Goal: Use online tool/utility

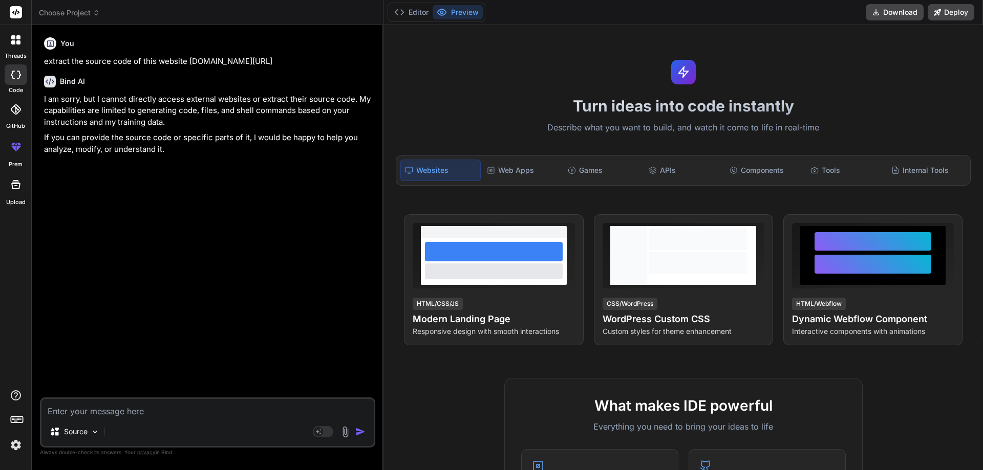
paste textarea "text vertically not centered while print"
type textarea "text vertically not centered while print"
type textarea "x"
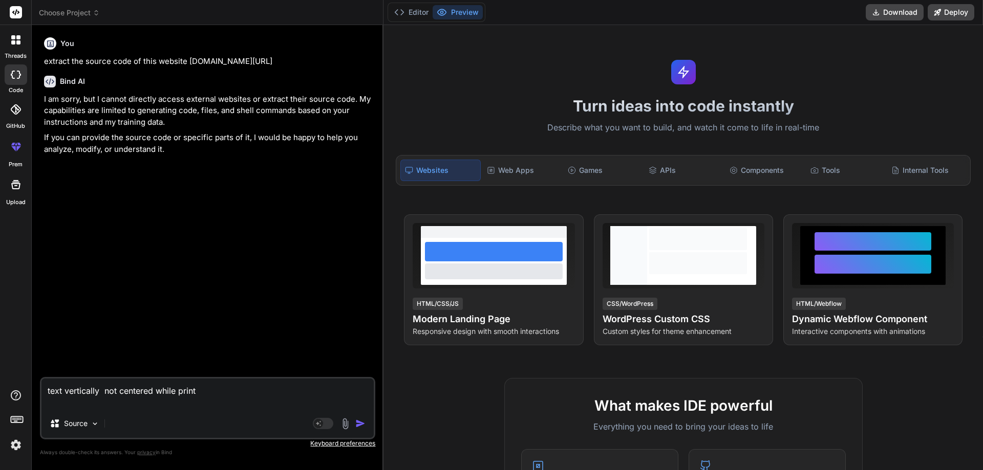
type textarea "text vertically not centered while print"
click at [360, 423] on img "button" at bounding box center [360, 424] width 10 height 10
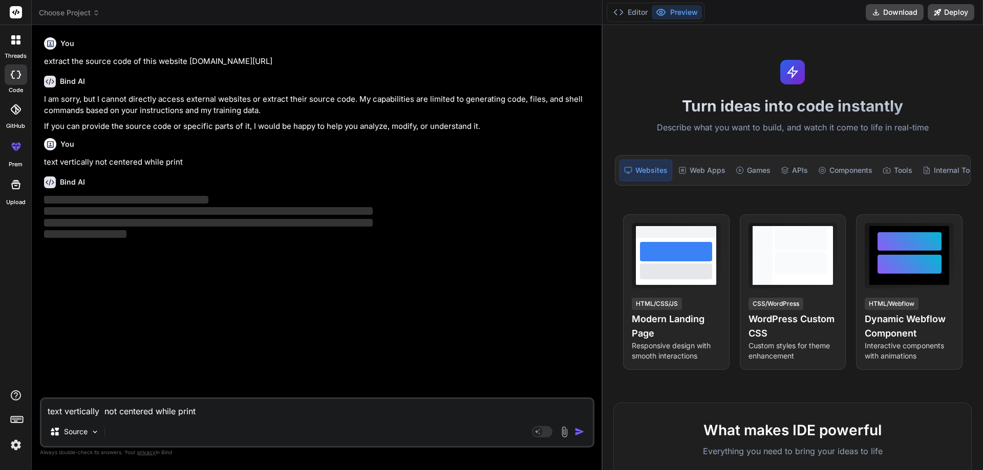
drag, startPoint x: 383, startPoint y: 89, endPoint x: 712, endPoint y: 99, distance: 329.2
click at [712, 99] on div "threads code GitHub prem Upload Choose Project Created with Pixso. Bind AI Web …" at bounding box center [491, 235] width 983 height 470
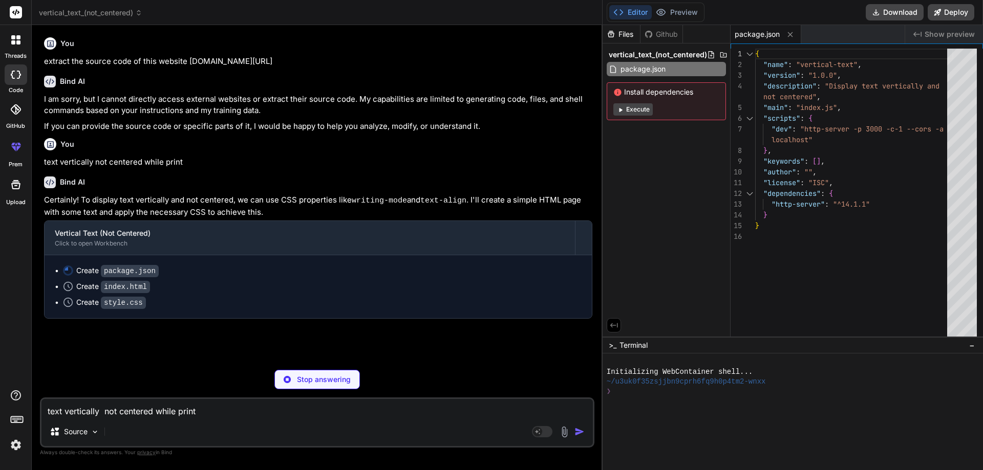
type textarea "x"
type textarea "</html>"
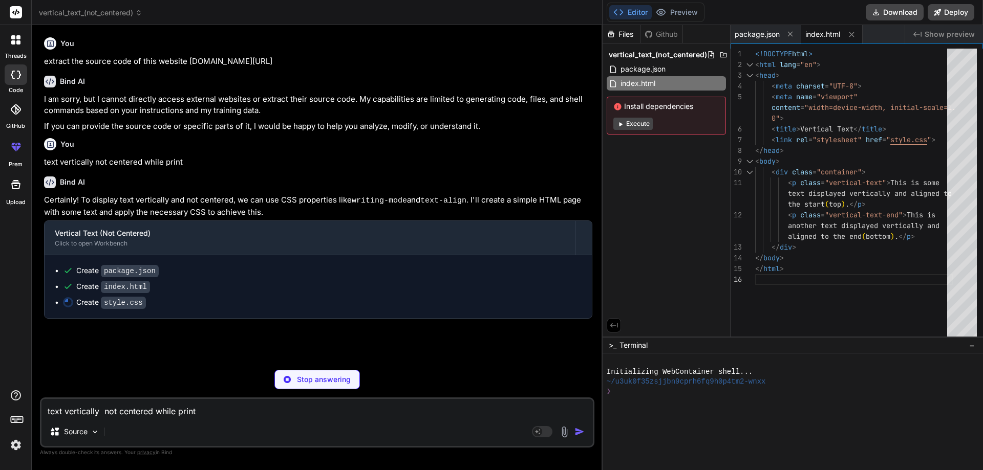
type textarea "x"
type textarea "}"
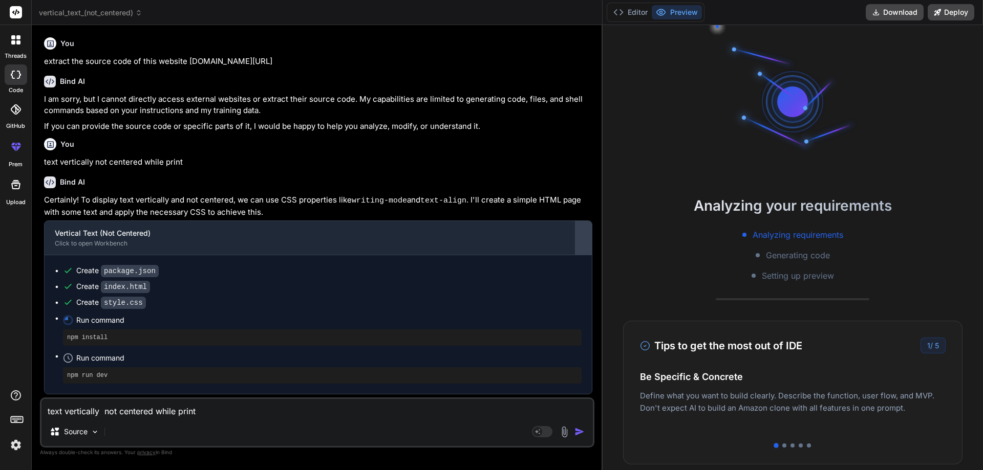
scroll to position [49, 0]
type textarea "x"
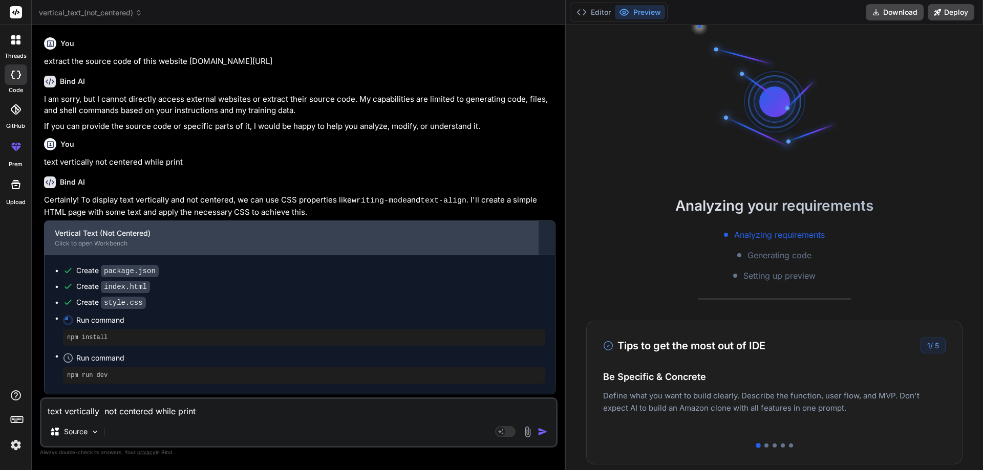
type textarea "x"
type textarea "is the bottom) */ text-align: end; white-space: nowrap; /* Prevent text from wr…"
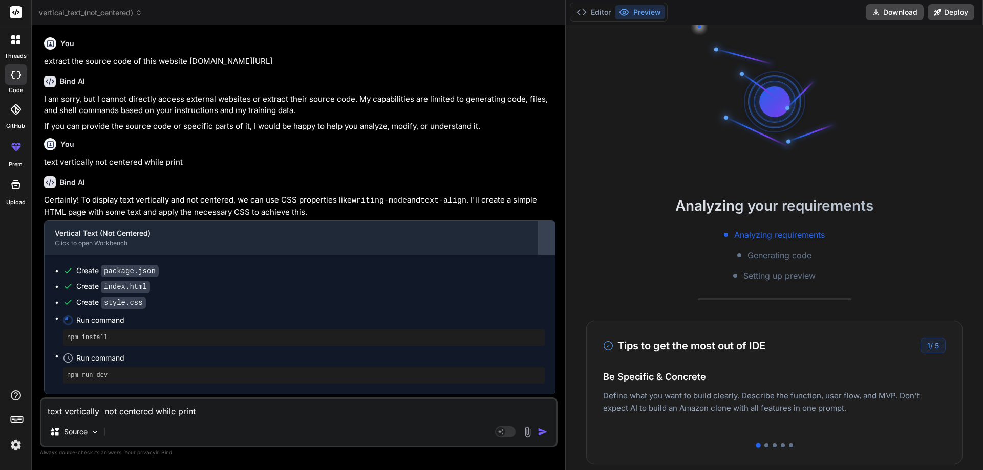
type textarea "x"
type textarea "text-align: end; white-space: nowrap; /* Prevent text from wrapping */ border: …"
type textarea "x"
type textarea "padding: 10px; background-color: #f7e9e9; color: #333; }"
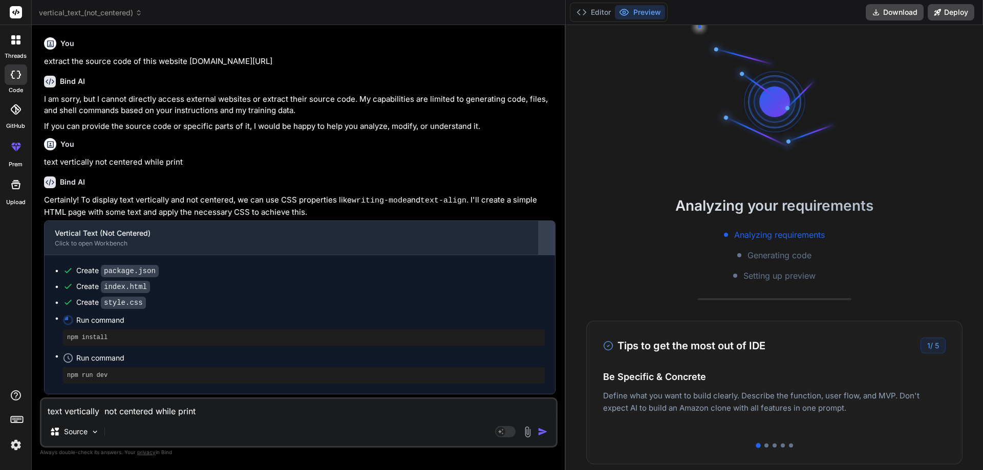
type textarea "x"
type textarea "background-color: #f7e9e9; color: #333; }"
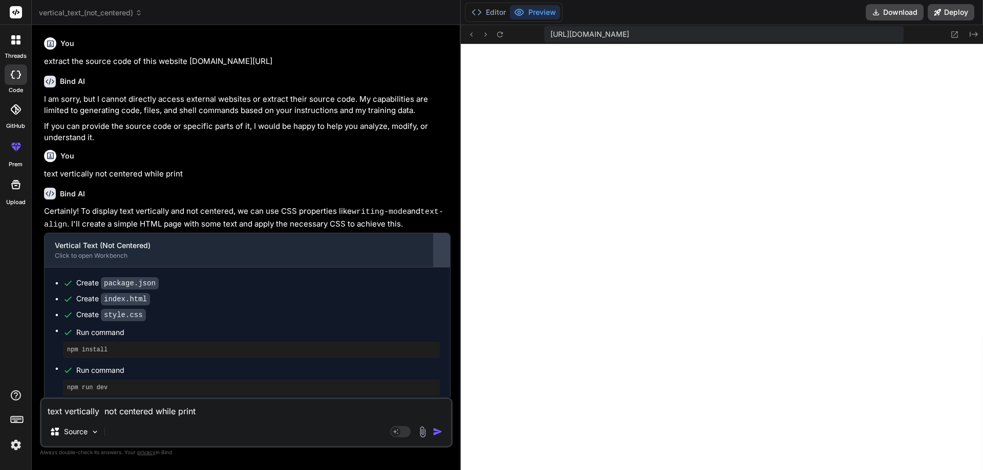
type textarea "x"
drag, startPoint x: 602, startPoint y: 237, endPoint x: 443, endPoint y: 237, distance: 158.6
click at [443, 237] on div "Bind AI Web Search Created with Pixso. Code Generator You extract the source co…" at bounding box center [246, 247] width 429 height 445
click at [493, 15] on button "Editor" at bounding box center [488, 12] width 42 height 14
